Goal: Information Seeking & Learning: Learn about a topic

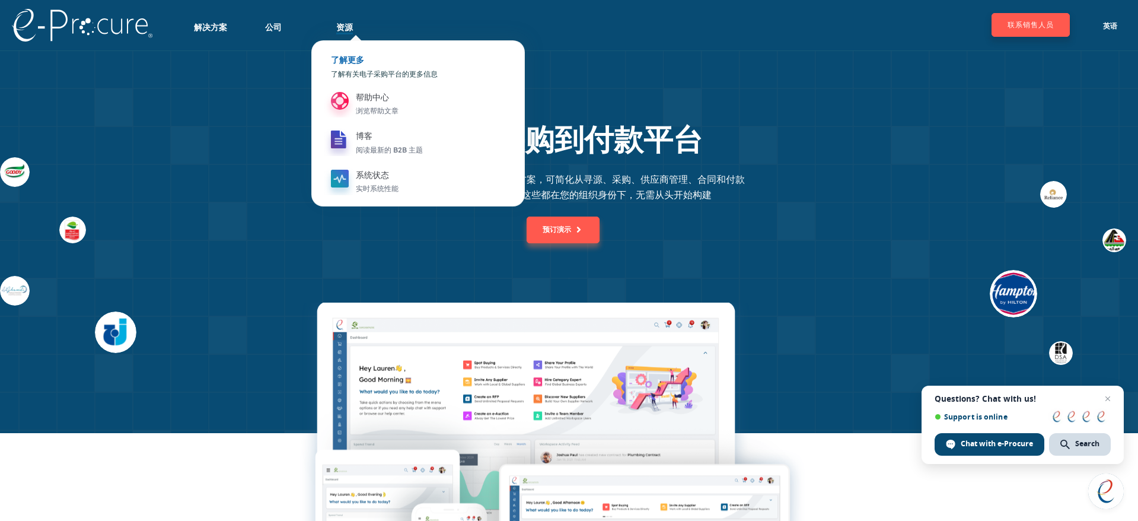
click at [345, 25] on font "资源" at bounding box center [344, 27] width 17 height 11
click at [348, 30] on font "资源" at bounding box center [344, 27] width 17 height 11
click at [348, 31] on font "资源" at bounding box center [344, 27] width 17 height 11
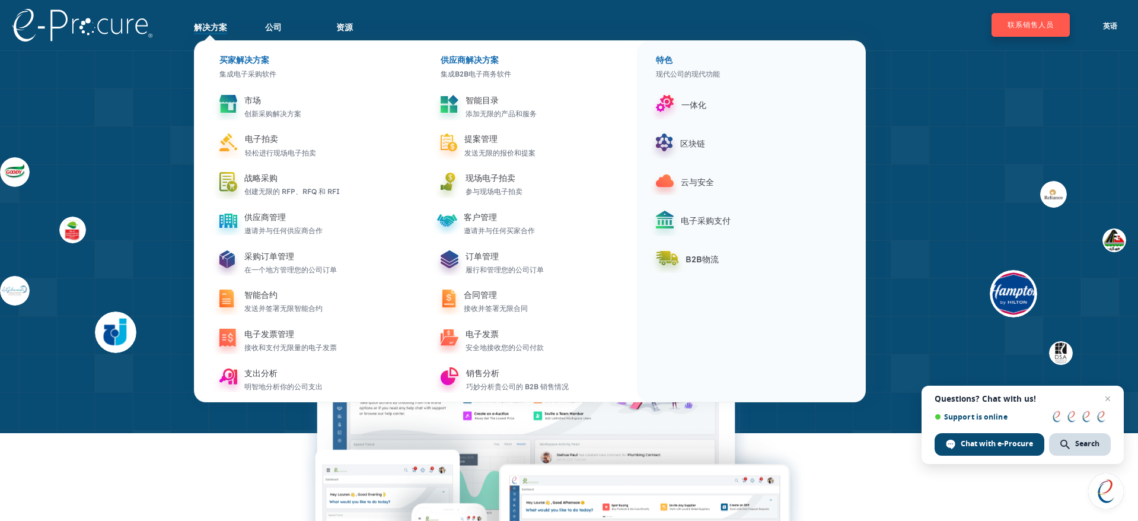
click at [214, 25] on font "解决方案" at bounding box center [210, 27] width 33 height 11
click at [215, 40] on div "买家解决方案 集成电子采购软件 市场 创新采购解决方案 电子拍卖 轻松进行现场电子拍卖 战略采购 创建无限的 RFP、RFQ 和 RFI 供应商管理 邀请并与…" at bounding box center [530, 221] width 672 height 362
click at [235, 49] on div "买家解决方案" at bounding box center [304, 51] width 197 height 21
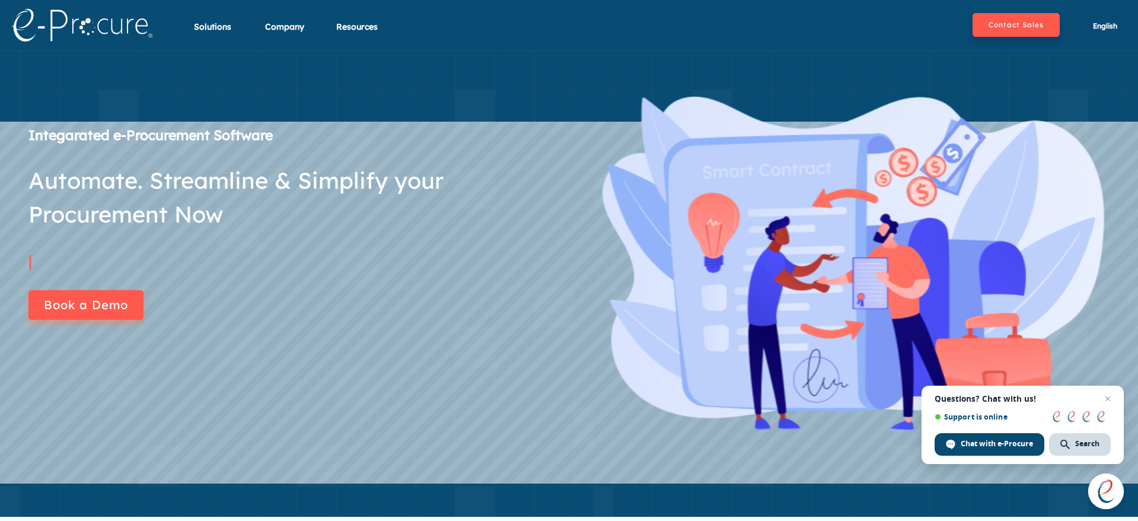
click at [239, 66] on section "Integarated e-Procurement Software Automate. Streamline & Simplify your Procure…" at bounding box center [569, 283] width 1138 height 466
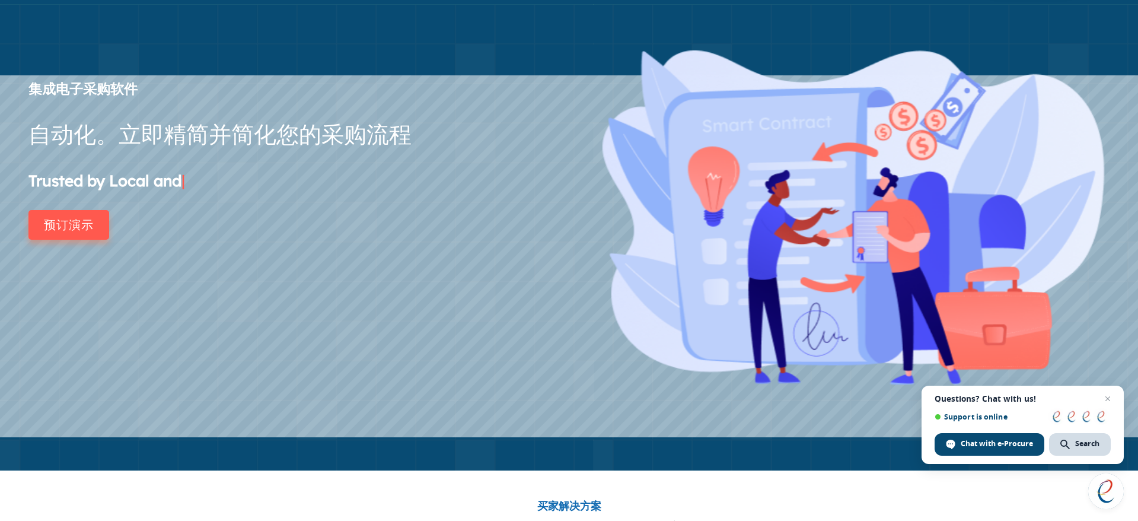
scroll to position [65, 0]
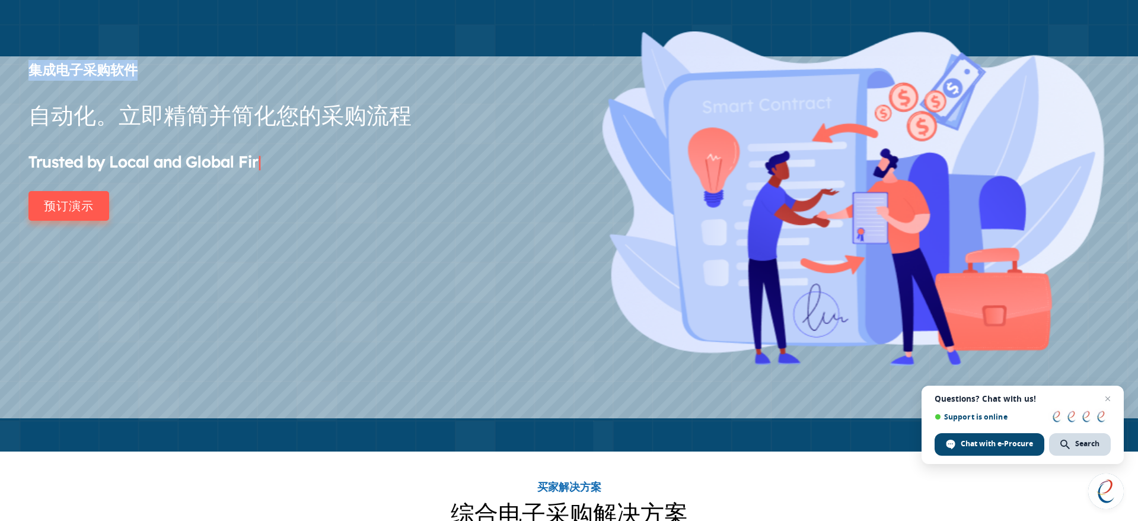
drag, startPoint x: 33, startPoint y: 70, endPoint x: 133, endPoint y: 71, distance: 100.2
click at [133, 71] on font "集成电子采购软件" at bounding box center [82, 69] width 109 height 17
copy font "集成电子采购软件"
